Goal: Information Seeking & Learning: Learn about a topic

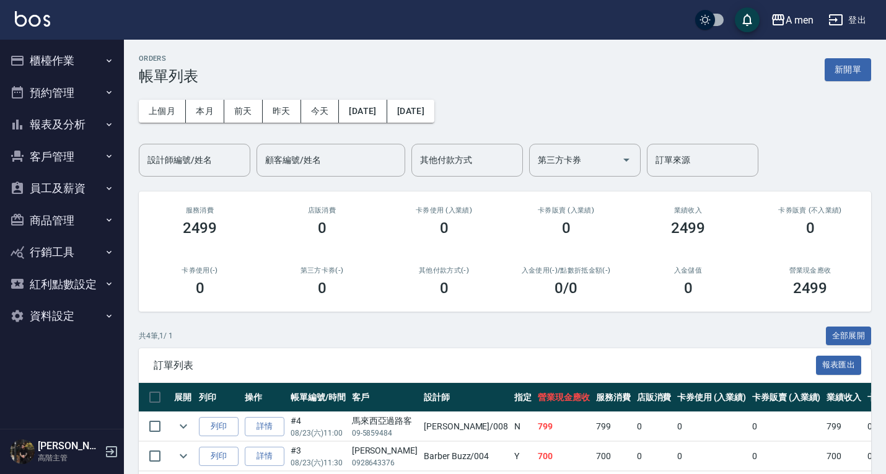
click at [49, 99] on button "預約管理" at bounding box center [62, 93] width 114 height 32
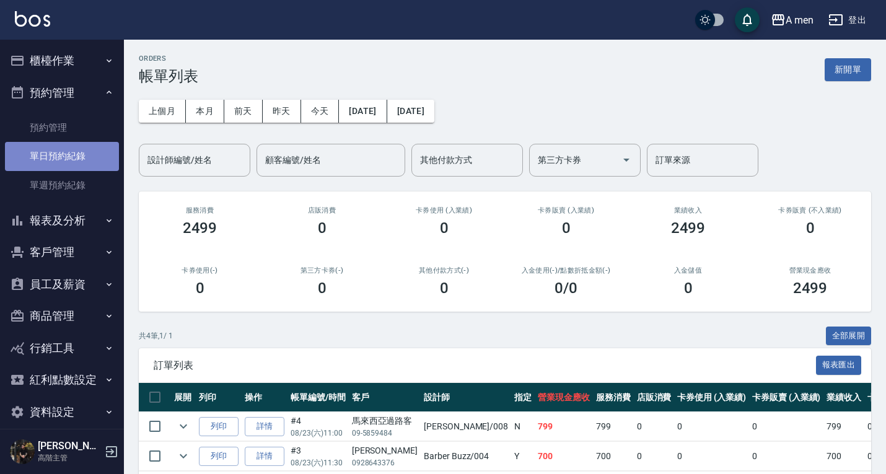
click at [77, 161] on link "單日預約紀錄" at bounding box center [62, 156] width 114 height 29
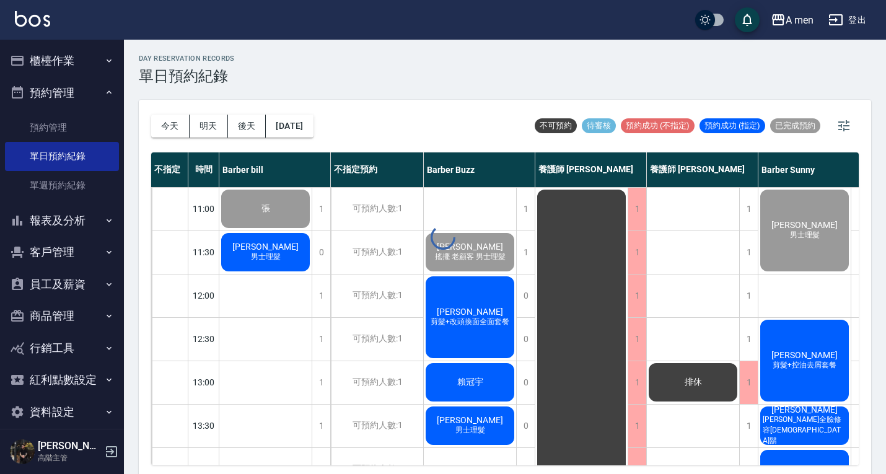
click at [164, 129] on button "今天" at bounding box center [170, 126] width 38 height 23
drag, startPoint x: 324, startPoint y: 90, endPoint x: 620, endPoint y: 364, distance: 403.1
click at [325, 90] on div "day Reservation records 單日預約紀錄 [DATE] [DATE] [DATE] [DATE] 不可預約 待審核 預約成功 (不指定) …" at bounding box center [505, 259] width 762 height 438
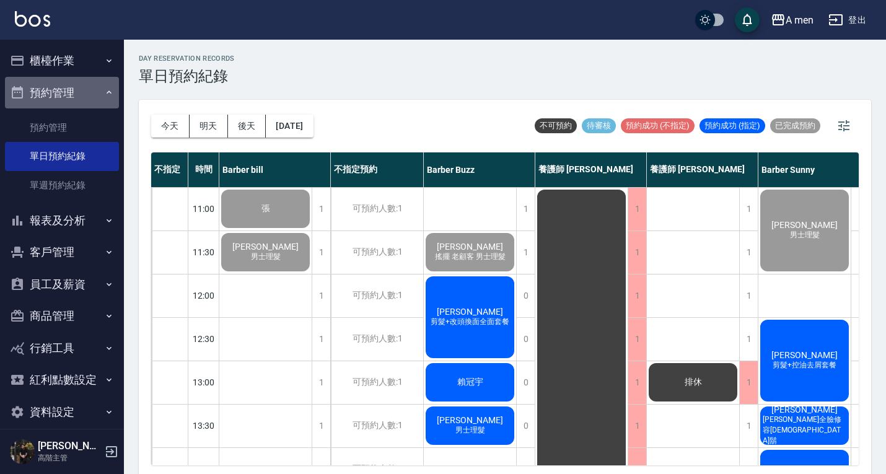
click at [63, 99] on button "預約管理" at bounding box center [62, 93] width 114 height 32
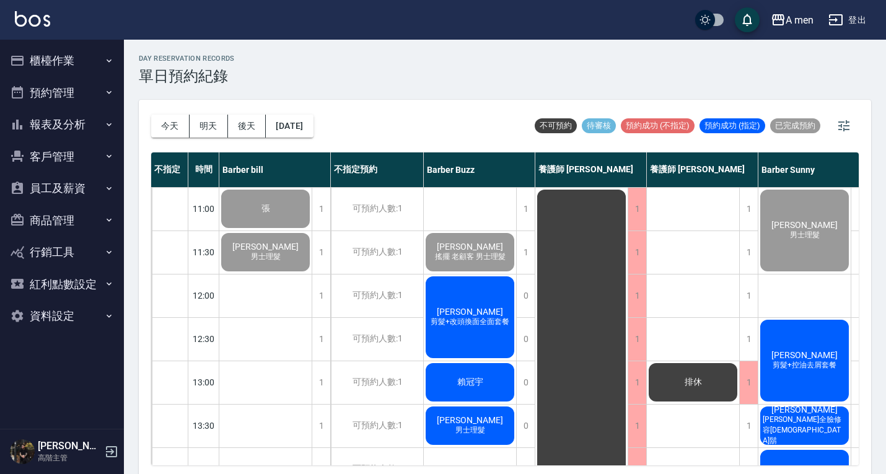
click at [86, 122] on button "報表及分析" at bounding box center [62, 124] width 114 height 32
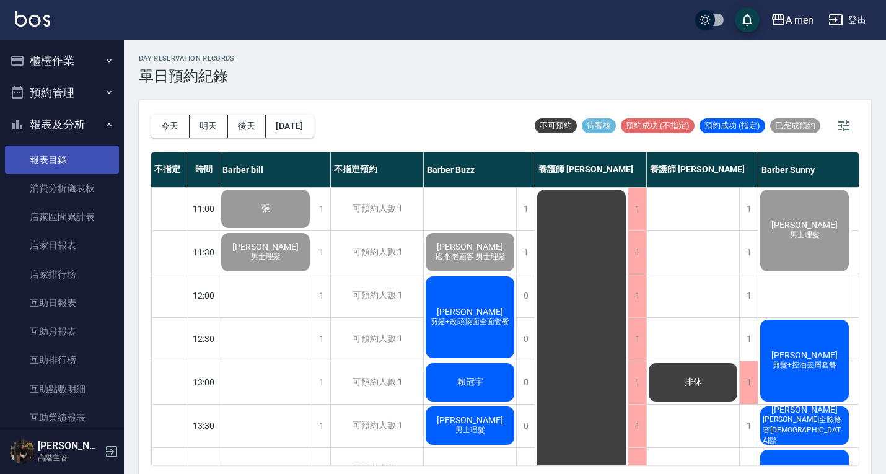
click at [77, 159] on link "報表目錄" at bounding box center [62, 160] width 114 height 29
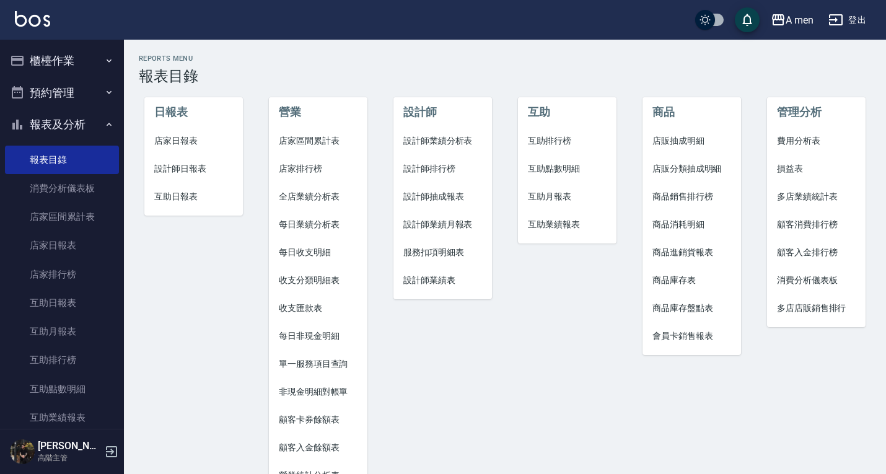
click at [324, 133] on li "店家區間累計表" at bounding box center [318, 141] width 99 height 28
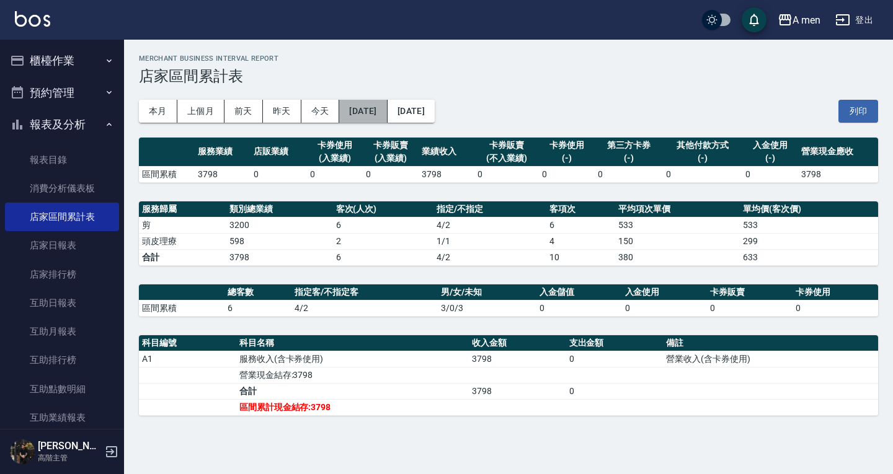
click at [368, 114] on button "[DATE]" at bounding box center [363, 111] width 48 height 23
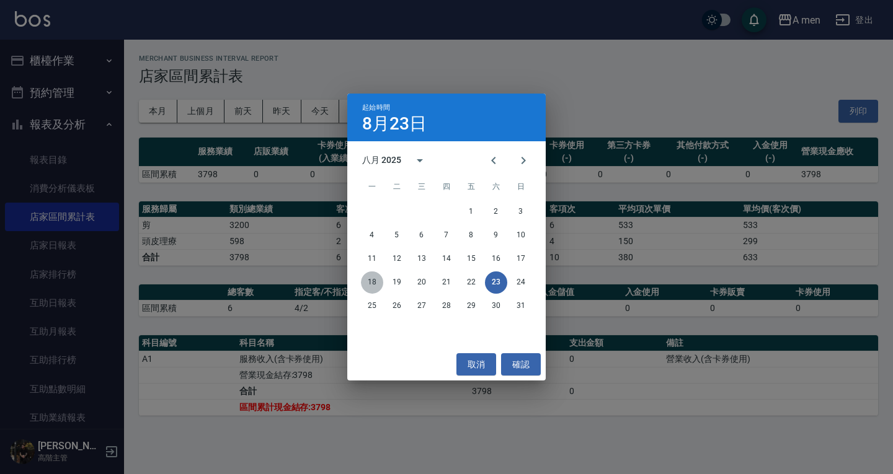
click at [372, 289] on button "18" at bounding box center [372, 283] width 22 height 22
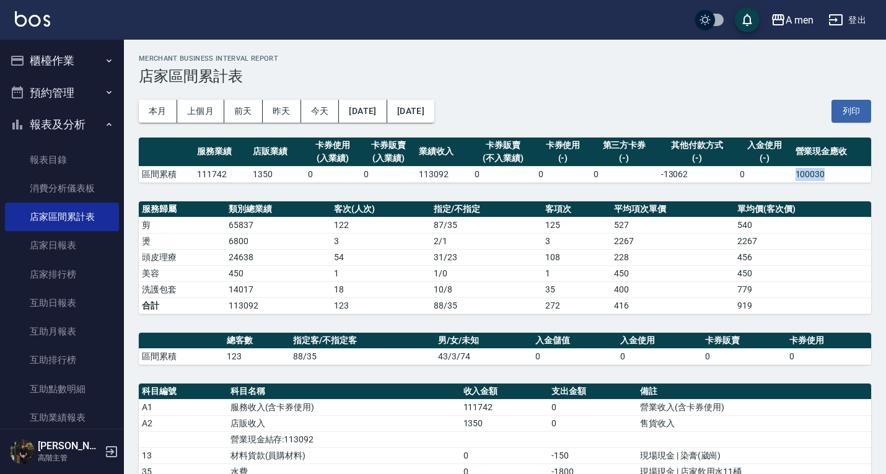
drag, startPoint x: 795, startPoint y: 174, endPoint x: 844, endPoint y: 172, distance: 48.4
click at [844, 172] on td "100030" at bounding box center [832, 174] width 79 height 16
click at [820, 190] on div "服務業績 店販業績 卡券使用 (入業績) 卡券販賣 (入業績) 業績收入 卡券販賣 (不入業績) 卡券使用 (-) 第三方卡券 (-) 其他付款方式 (-) …" at bounding box center [505, 366] width 733 height 456
click at [435, 113] on button "[DATE]" at bounding box center [410, 111] width 47 height 23
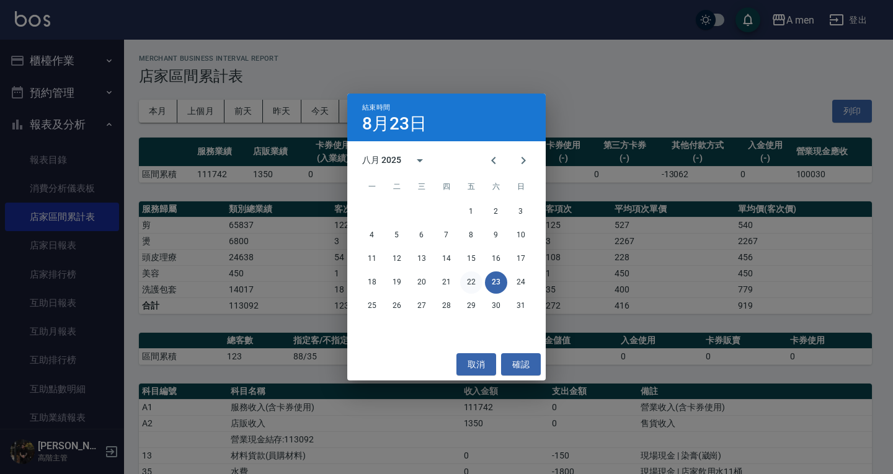
click at [474, 280] on button "22" at bounding box center [471, 283] width 22 height 22
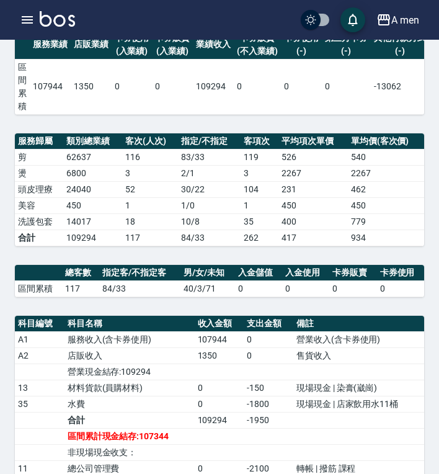
scroll to position [108, 0]
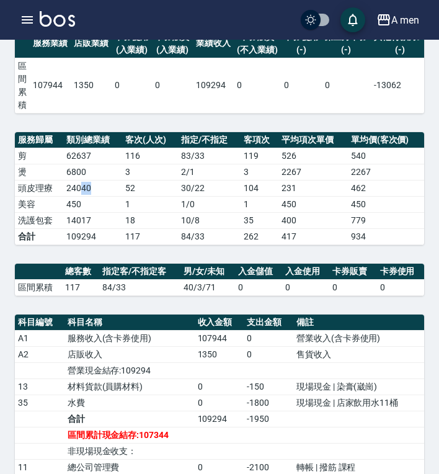
drag, startPoint x: 79, startPoint y: 197, endPoint x: 107, endPoint y: 198, distance: 27.3
click at [107, 196] on td "24040" at bounding box center [92, 188] width 59 height 16
drag, startPoint x: 152, startPoint y: 251, endPoint x: 126, endPoint y: 251, distance: 26.7
click at [126, 244] on td "117" at bounding box center [150, 236] width 56 height 16
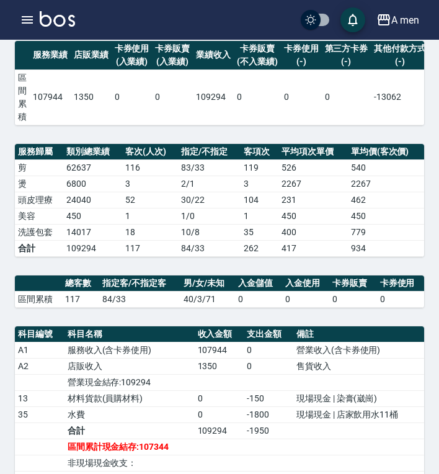
scroll to position [97, 0]
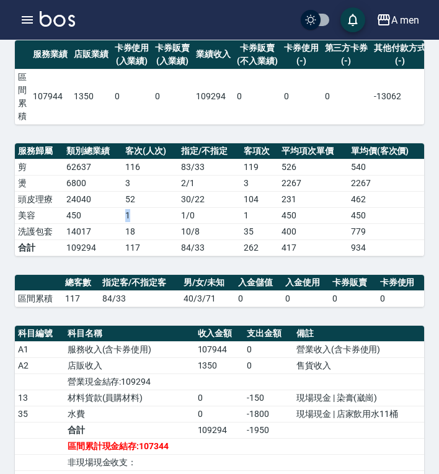
drag, startPoint x: 126, startPoint y: 226, endPoint x: 144, endPoint y: 228, distance: 18.7
click at [144, 223] on td "1" at bounding box center [150, 215] width 56 height 16
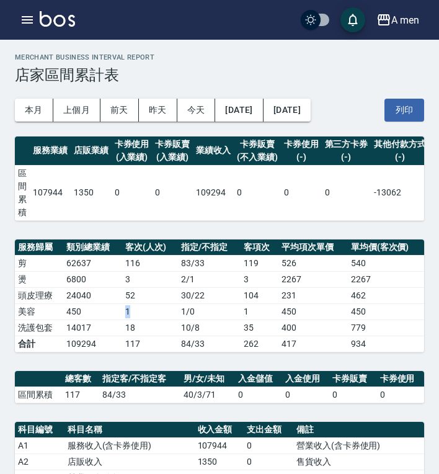
scroll to position [0, 0]
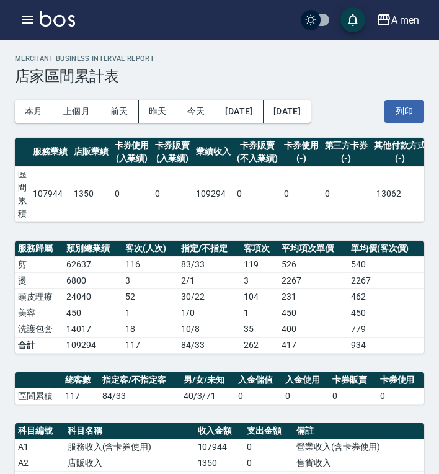
click at [403, 182] on td "-13062" at bounding box center [400, 193] width 58 height 55
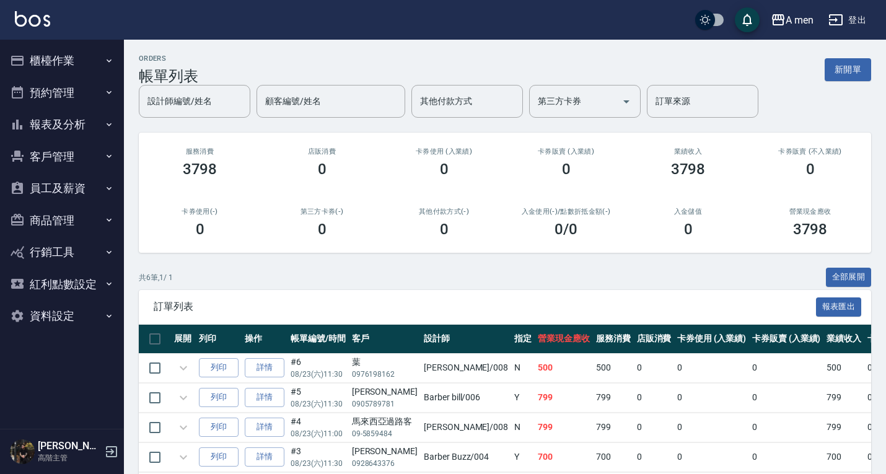
click at [60, 95] on button "預約管理" at bounding box center [62, 93] width 114 height 32
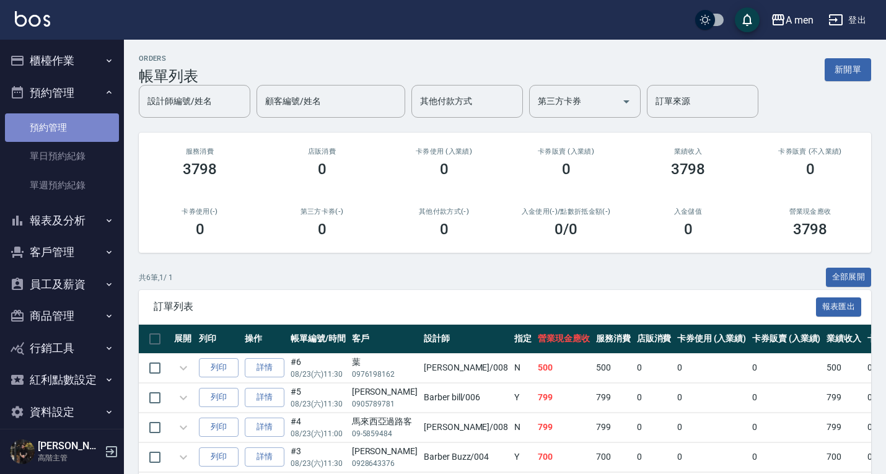
click at [64, 139] on link "預約管理" at bounding box center [62, 127] width 114 height 29
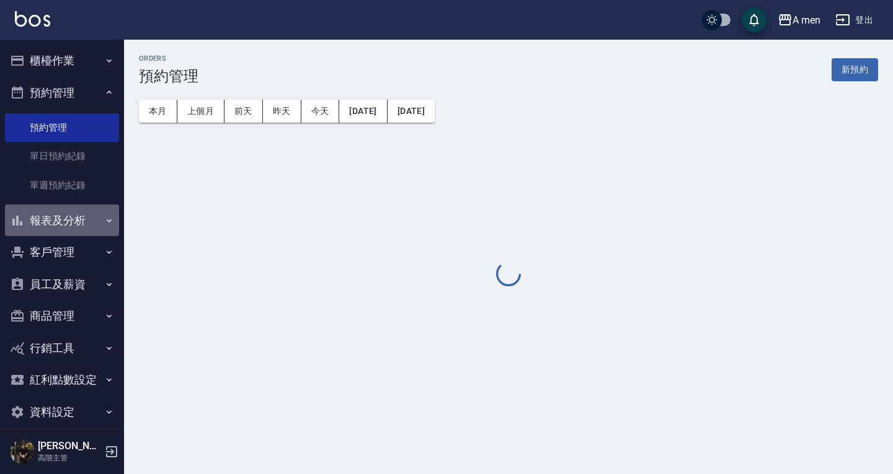
click at [76, 232] on button "報表及分析" at bounding box center [62, 221] width 114 height 32
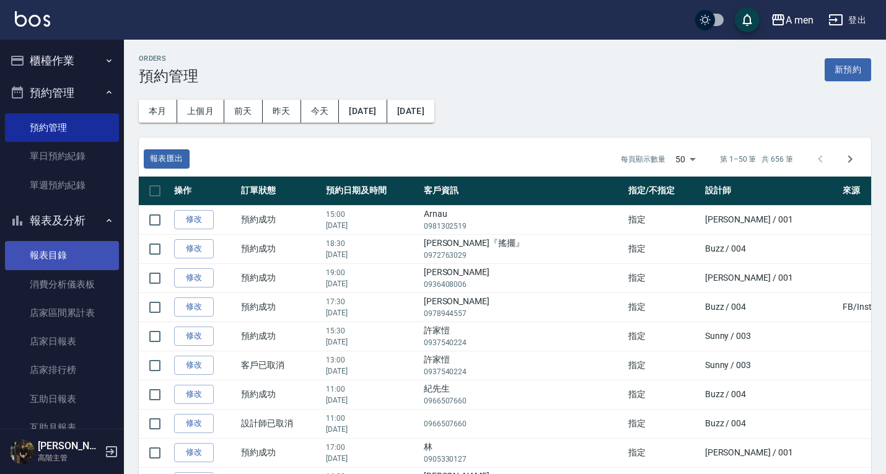
click at [81, 258] on link "報表目錄" at bounding box center [62, 255] width 114 height 29
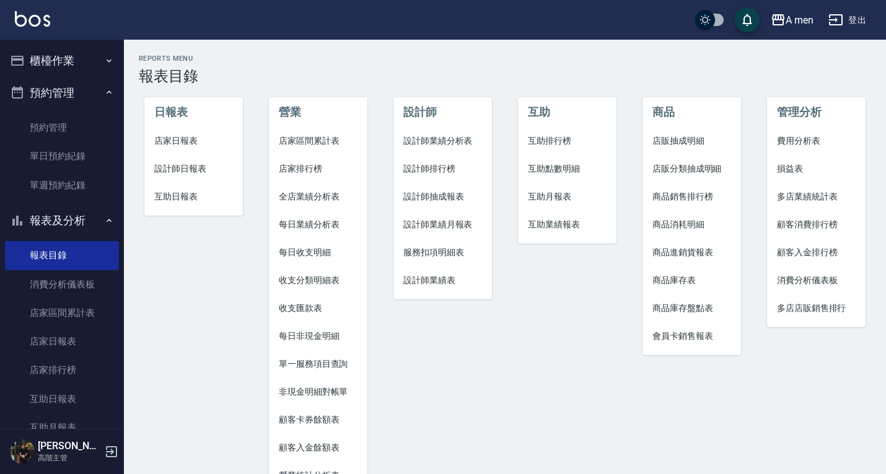
click at [309, 137] on span "店家區間累計表" at bounding box center [318, 141] width 79 height 13
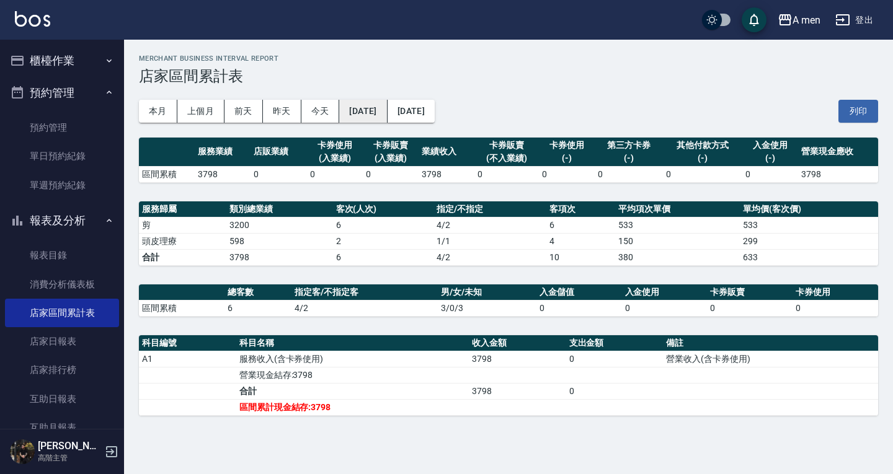
click at [362, 107] on button "[DATE]" at bounding box center [363, 111] width 48 height 23
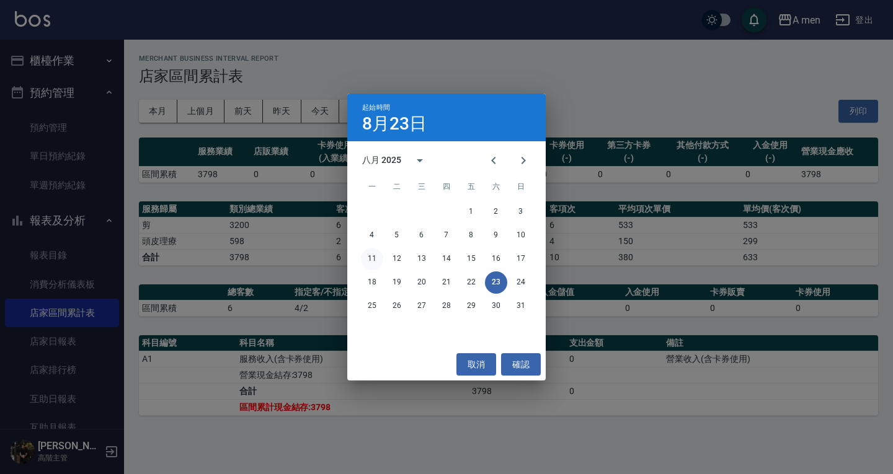
click at [376, 257] on button "11" at bounding box center [372, 259] width 22 height 22
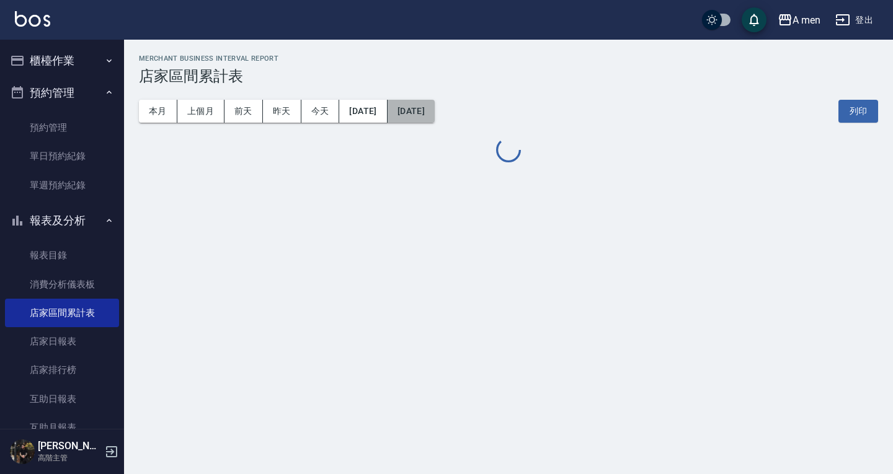
click at [435, 112] on button "[DATE]" at bounding box center [410, 111] width 47 height 23
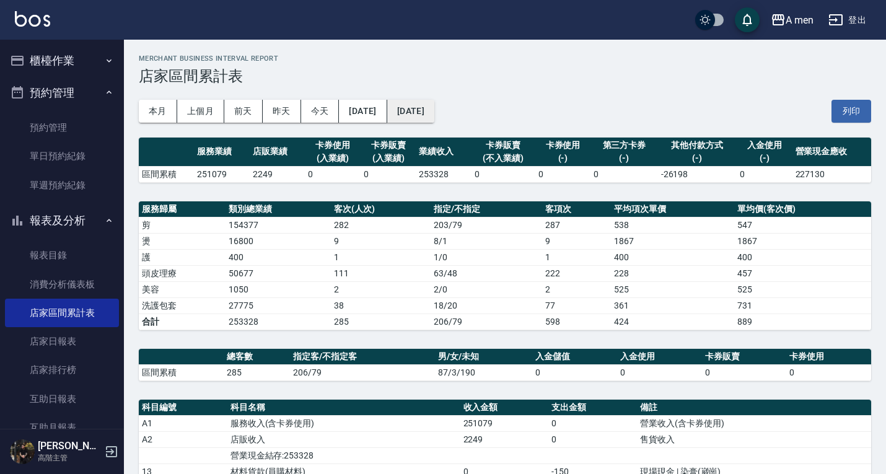
click at [435, 105] on button "[DATE]" at bounding box center [410, 111] width 47 height 23
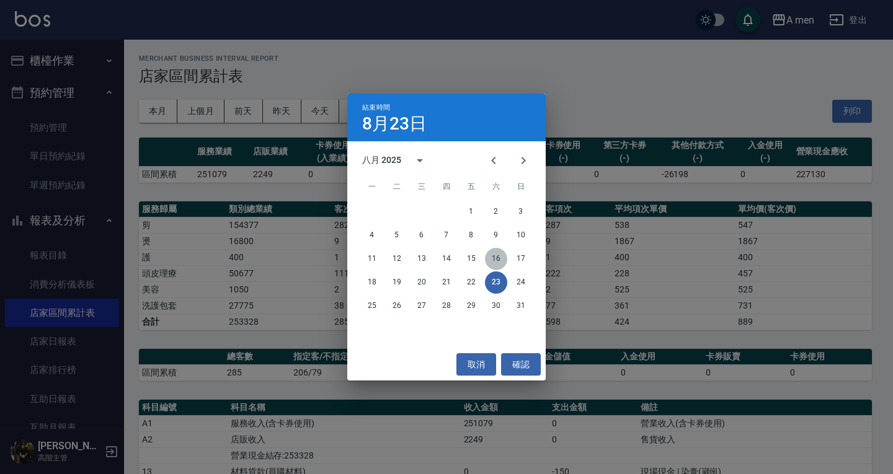
click at [493, 262] on button "16" at bounding box center [496, 259] width 22 height 22
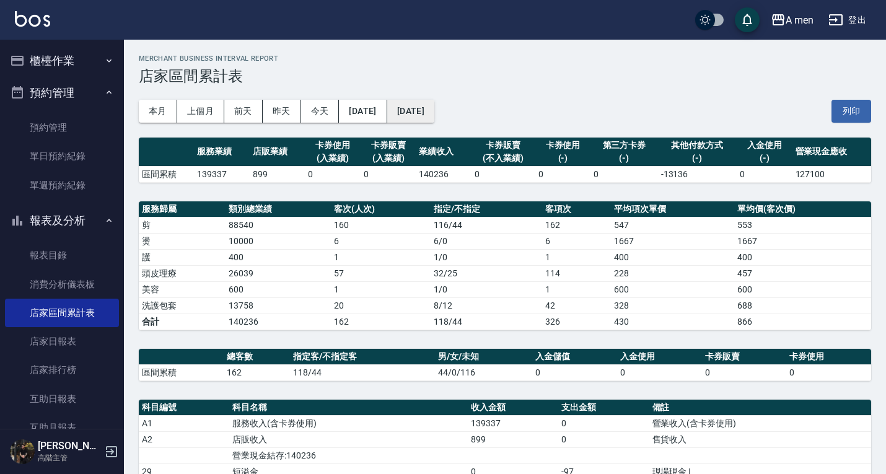
click at [435, 114] on button "[DATE]" at bounding box center [410, 111] width 47 height 23
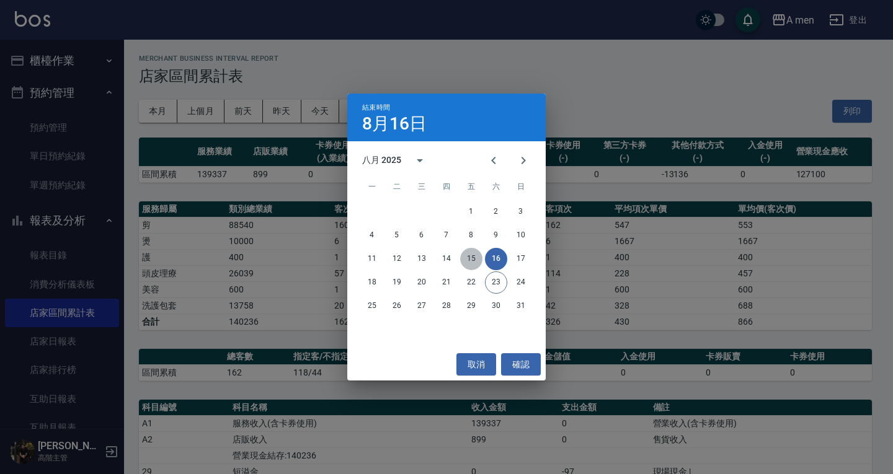
click at [477, 262] on button "15" at bounding box center [471, 259] width 22 height 22
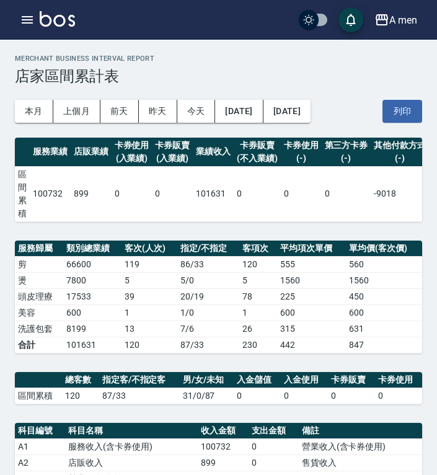
click at [348, 86] on div "本月 上個月 [DATE] [DATE] [DATE] [DATE] [DATE] 列印" at bounding box center [218, 111] width 407 height 53
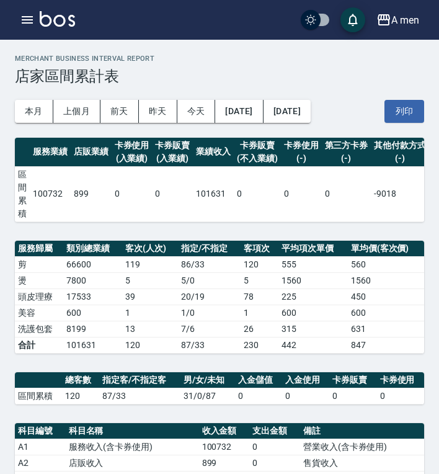
click at [181, 77] on h3 "店家區間累計表" at bounding box center [219, 76] width 409 height 17
drag, startPoint x: 128, startPoint y: 272, endPoint x: 141, endPoint y: 272, distance: 13.7
click at [141, 272] on td "119" at bounding box center [150, 264] width 56 height 16
click at [201, 73] on h3 "店家區間累計表" at bounding box center [219, 76] width 409 height 17
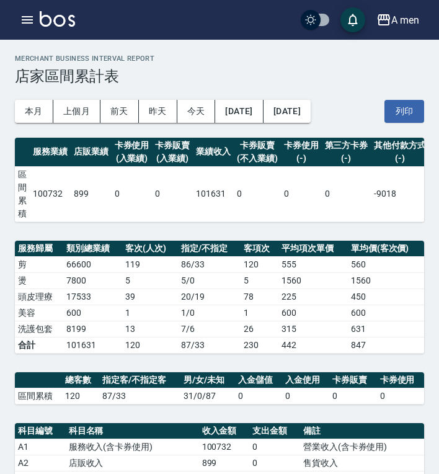
click at [74, 317] on td "600" at bounding box center [92, 312] width 59 height 16
click at [127, 320] on td "1" at bounding box center [150, 312] width 56 height 16
click at [213, 74] on h3 "店家區間累計表" at bounding box center [219, 76] width 409 height 17
click at [173, 73] on h3 "店家區間累計表" at bounding box center [219, 76] width 409 height 17
drag, startPoint x: 87, startPoint y: 78, endPoint x: 112, endPoint y: 78, distance: 24.2
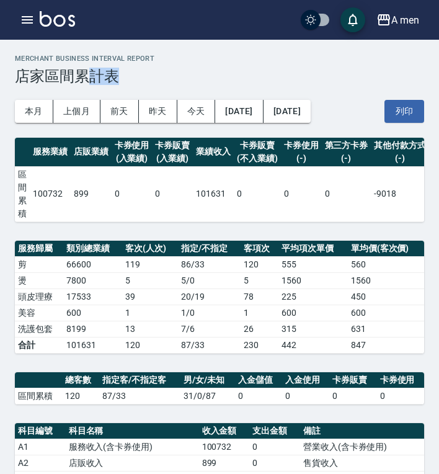
click at [112, 78] on h3 "店家區間累計表" at bounding box center [219, 76] width 409 height 17
drag, startPoint x: 24, startPoint y: 77, endPoint x: 125, endPoint y: 73, distance: 101.8
click at [125, 73] on h3 "店家區間累計表" at bounding box center [219, 76] width 409 height 17
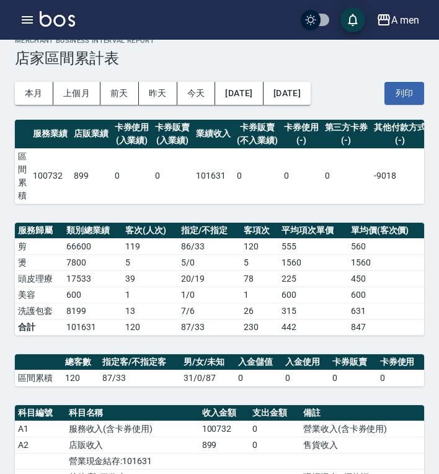
scroll to position [14, 0]
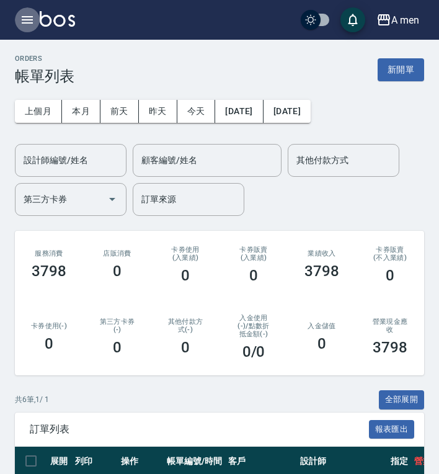
click at [29, 23] on icon "button" at bounding box center [27, 19] width 11 height 7
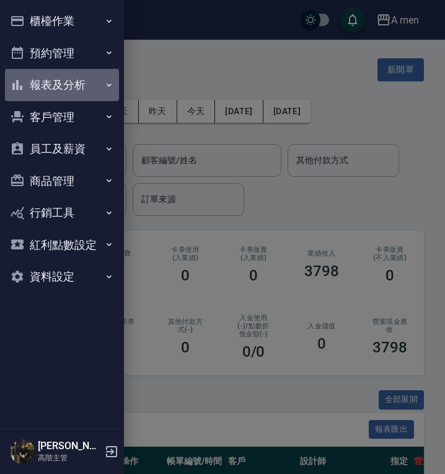
click at [83, 82] on button "報表及分析" at bounding box center [62, 85] width 114 height 32
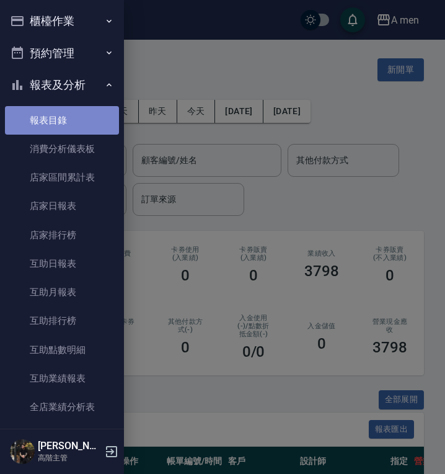
click at [77, 123] on link "報表目錄" at bounding box center [62, 120] width 114 height 29
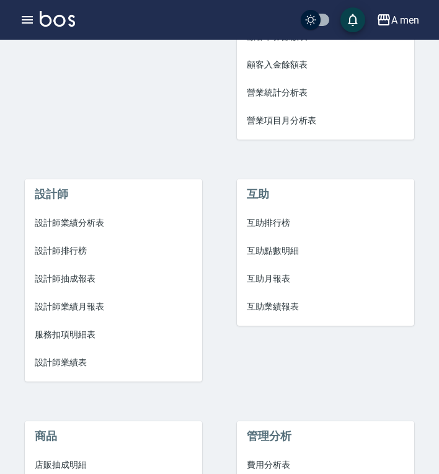
scroll to position [383, 0]
click at [98, 225] on span "設計師業績分析表" at bounding box center [113, 222] width 157 height 13
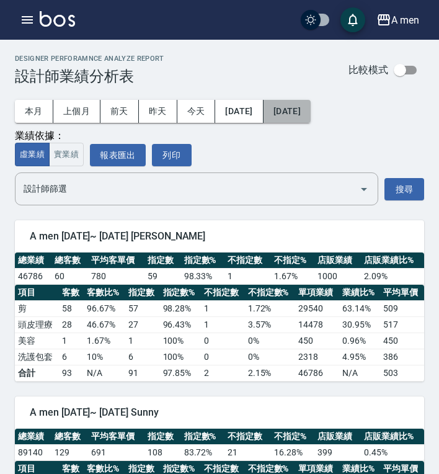
click at [311, 110] on button "[DATE]" at bounding box center [286, 111] width 47 height 23
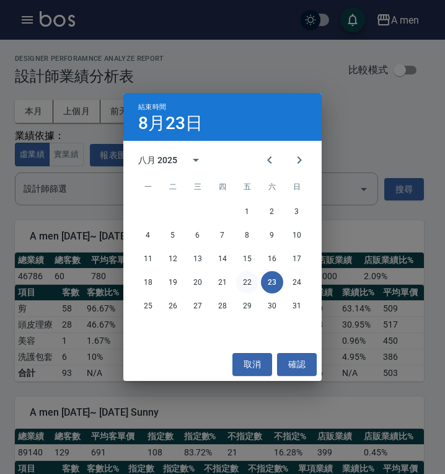
click at [249, 283] on button "22" at bounding box center [247, 282] width 22 height 22
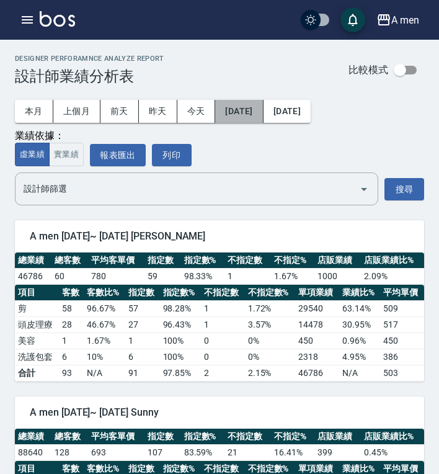
click at [263, 111] on button "[DATE]" at bounding box center [239, 111] width 48 height 23
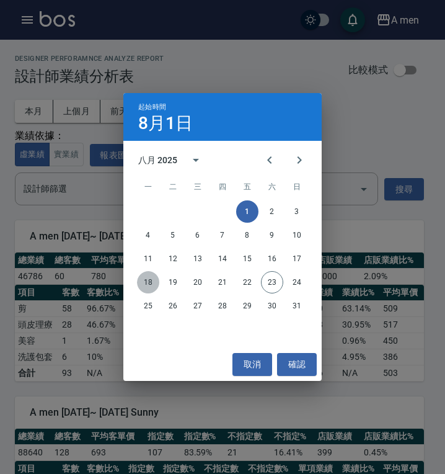
click at [143, 281] on button "18" at bounding box center [148, 282] width 22 height 22
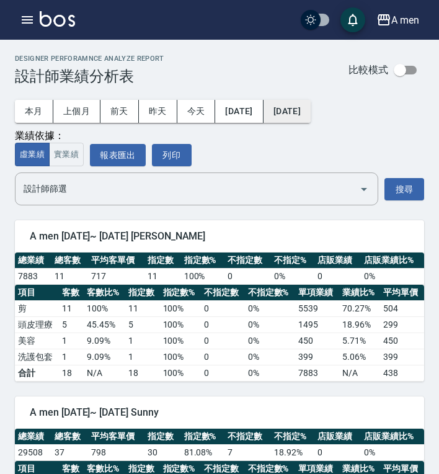
click at [308, 113] on button "2025/08/22" at bounding box center [286, 111] width 47 height 23
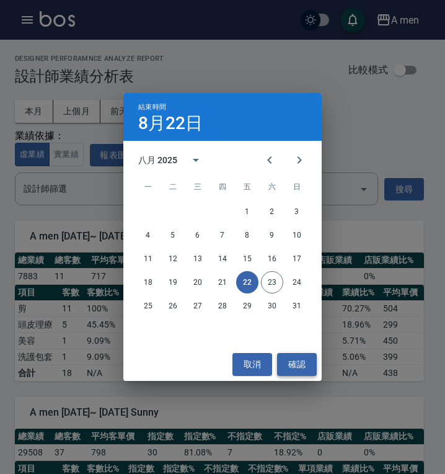
click at [308, 358] on button "確認" at bounding box center [297, 364] width 40 height 23
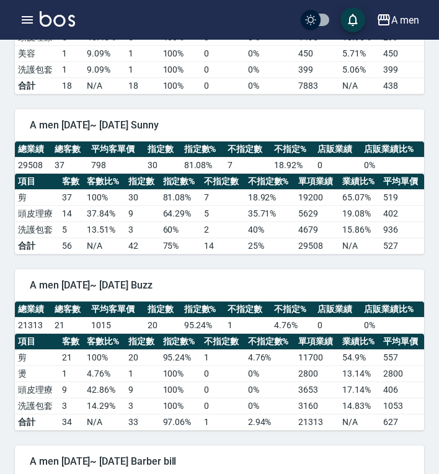
scroll to position [283, 0]
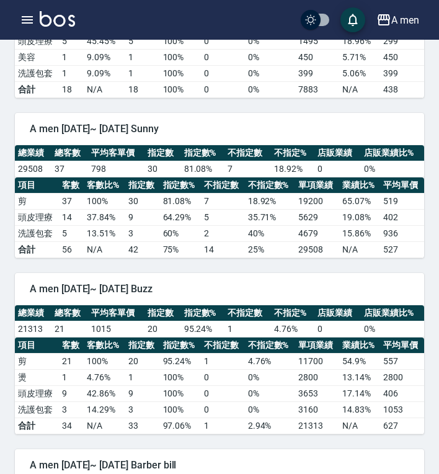
drag, startPoint x: 441, startPoint y: 139, endPoint x: 412, endPoint y: 143, distance: 28.8
click at [412, 143] on div "A men 2025/08/18~ 2025/08/22 Sunny" at bounding box center [219, 129] width 409 height 32
drag, startPoint x: 440, startPoint y: 164, endPoint x: 433, endPoint y: 136, distance: 28.9
click at [433, 136] on div "A men 2025-08-18 - 2025-08-22 設計師業績分析表 列印時間： 2025-08-23-12:31 Designer Perforam…" at bounding box center [219, 270] width 439 height 1028
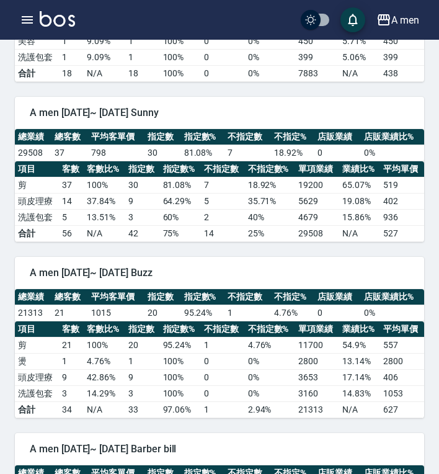
scroll to position [292, 0]
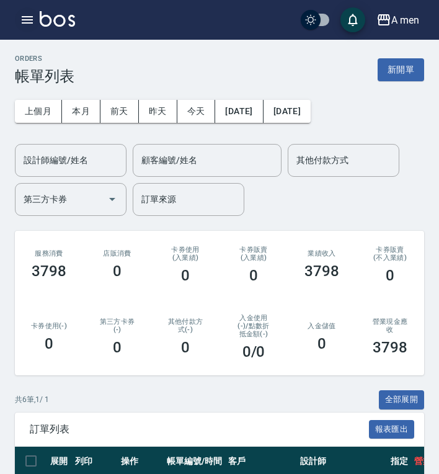
click at [24, 12] on button "button" at bounding box center [27, 19] width 25 height 25
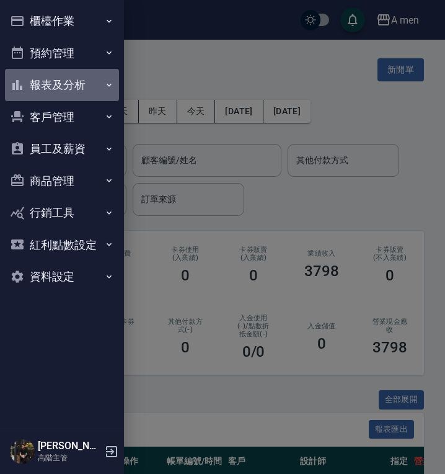
click at [68, 95] on button "報表及分析" at bounding box center [62, 85] width 114 height 32
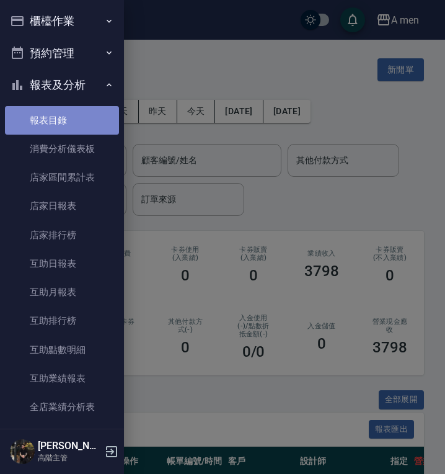
click at [69, 122] on link "報表目錄" at bounding box center [62, 120] width 114 height 29
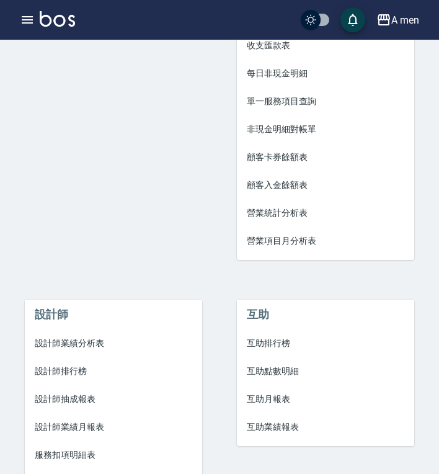
scroll to position [263, 0]
click at [67, 343] on span "設計師業績分析表" at bounding box center [113, 342] width 157 height 13
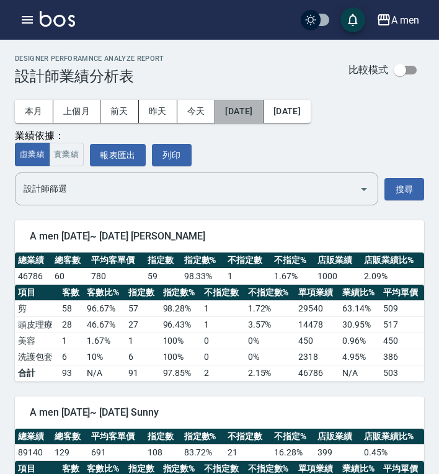
click at [257, 115] on button "2025/08/01" at bounding box center [239, 111] width 48 height 23
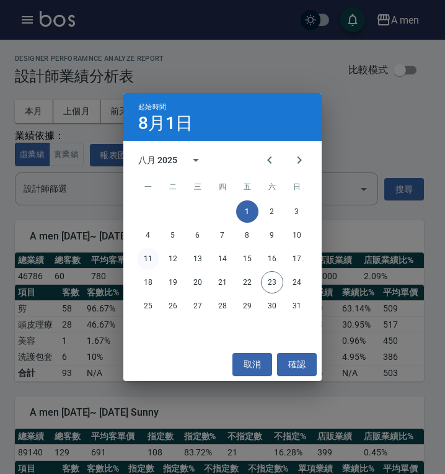
click at [149, 262] on button "11" at bounding box center [148, 258] width 22 height 22
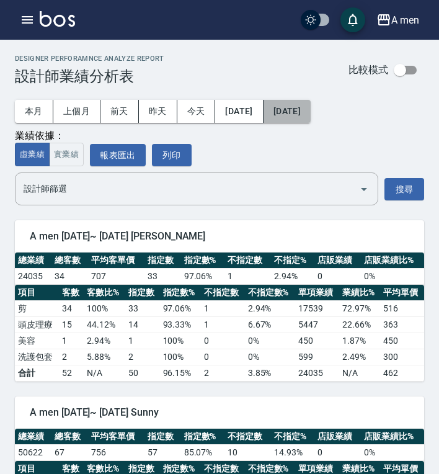
click at [311, 117] on button "[DATE]" at bounding box center [286, 111] width 47 height 23
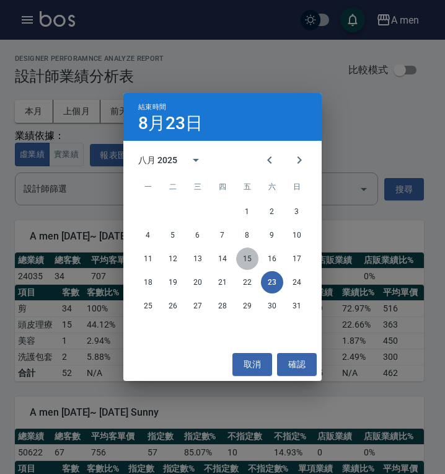
click at [249, 257] on button "15" at bounding box center [247, 258] width 22 height 22
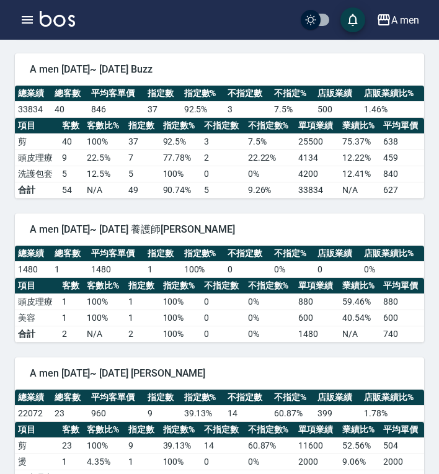
scroll to position [488, 0]
